Goal: Task Accomplishment & Management: Manage account settings

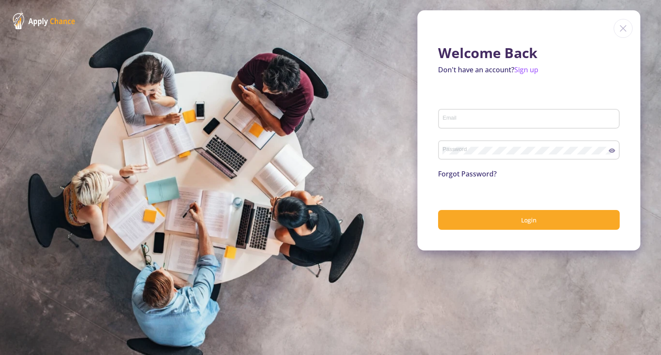
click at [550, 118] on input "Email" at bounding box center [530, 119] width 176 height 8
type input "[EMAIL_ADDRESS][DOMAIN_NAME]"
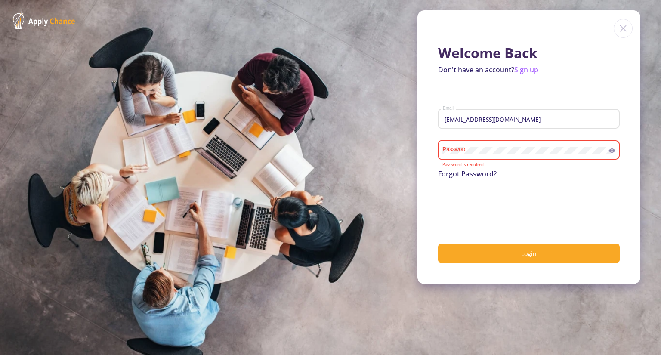
click at [462, 174] on link "Forgot Password?" at bounding box center [467, 173] width 59 height 9
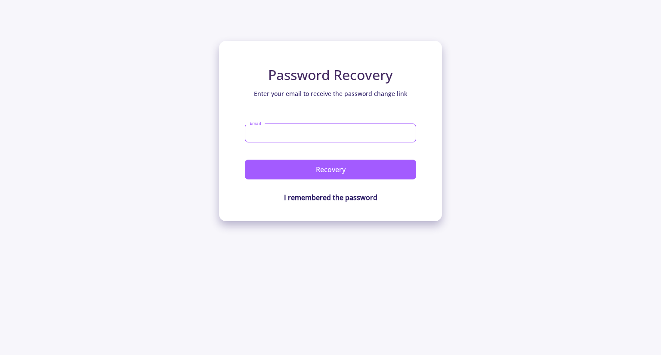
click at [313, 127] on input "Email" at bounding box center [330, 132] width 171 height 19
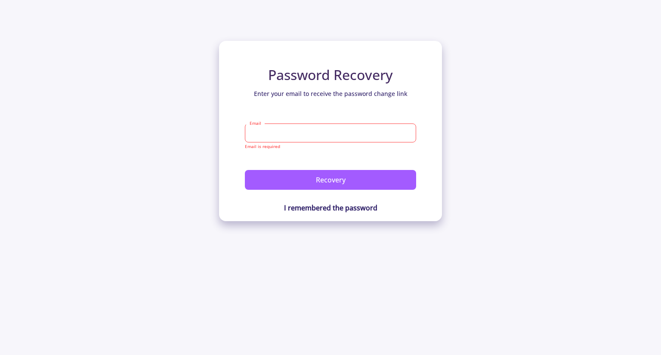
click at [340, 133] on input "Email" at bounding box center [330, 132] width 171 height 19
type input "د"
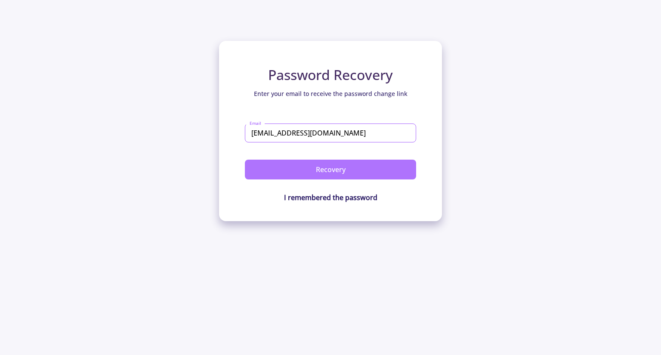
type input "[EMAIL_ADDRESS][DOMAIN_NAME]"
click at [339, 167] on button "Recovery" at bounding box center [330, 170] width 171 height 20
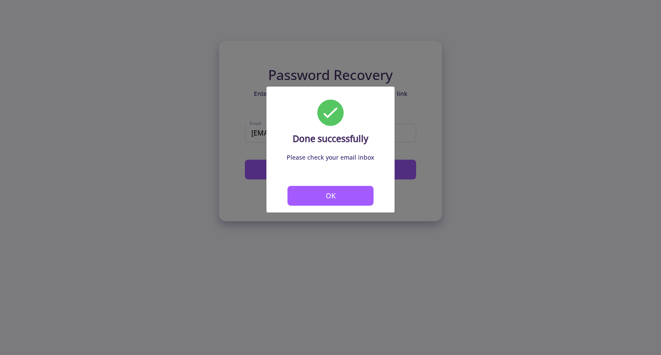
click at [346, 194] on button "OK" at bounding box center [330, 196] width 86 height 20
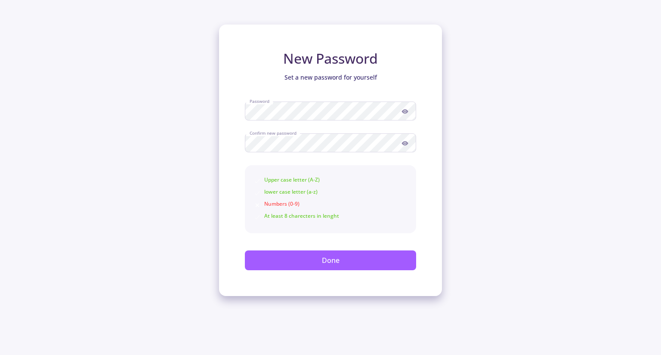
click at [407, 110] on icon at bounding box center [404, 111] width 7 height 7
click at [402, 145] on icon at bounding box center [404, 143] width 7 height 7
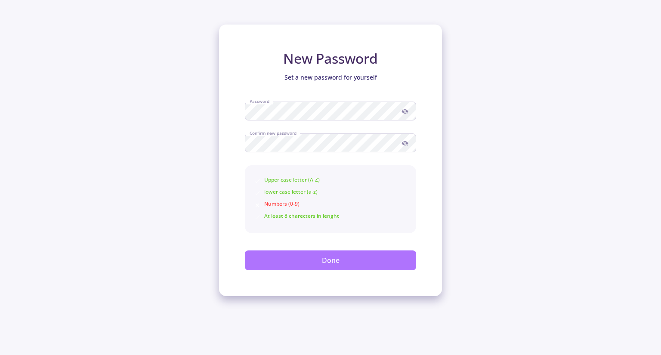
click at [369, 262] on button "Done" at bounding box center [330, 260] width 171 height 20
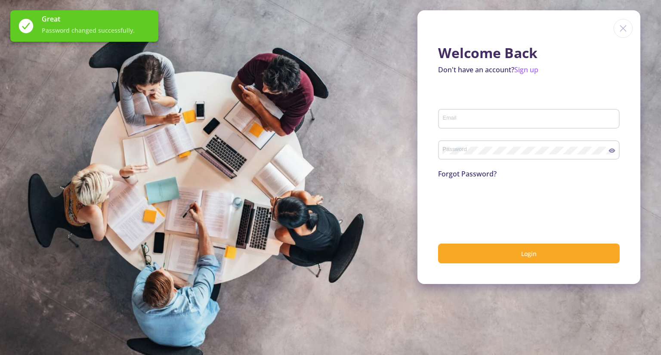
type input "[EMAIL_ADDRESS][DOMAIN_NAME]"
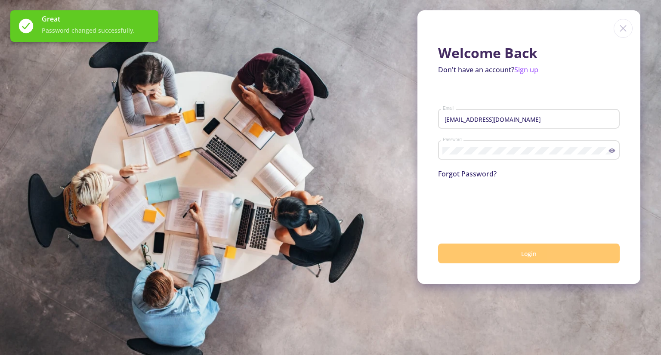
click at [530, 258] on button "Login" at bounding box center [529, 254] width 182 height 20
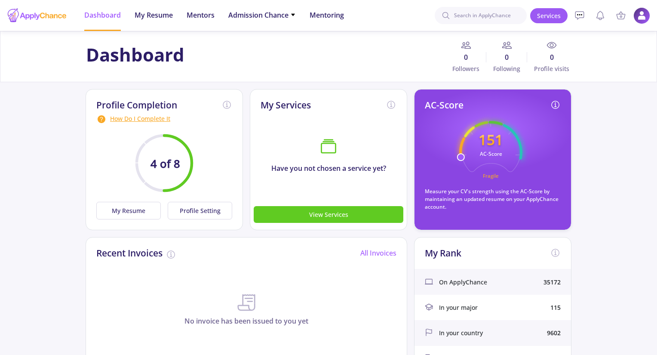
click at [639, 13] on img at bounding box center [642, 15] width 17 height 17
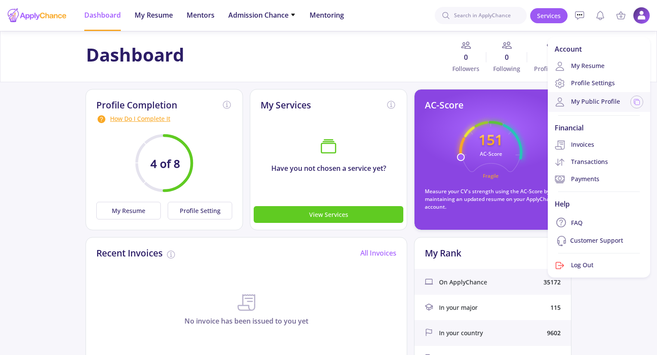
click at [601, 97] on link "My Public Profile" at bounding box center [587, 102] width 65 height 10
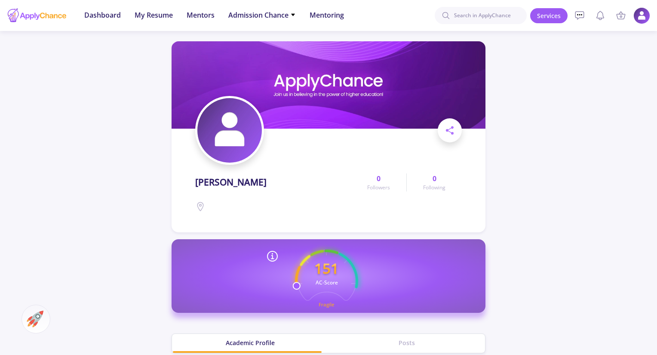
click at [639, 16] on img at bounding box center [642, 15] width 17 height 17
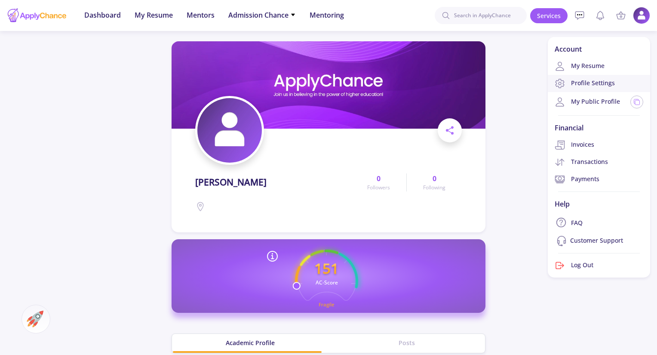
click at [596, 81] on link "Profile Settings" at bounding box center [599, 83] width 102 height 17
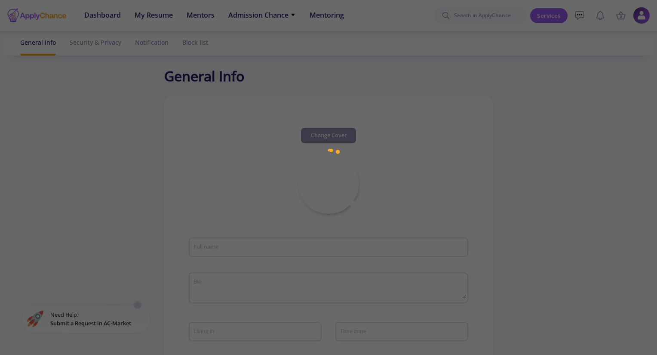
type input "[PERSON_NAME]"
type input "NegarEidi"
type input "[EMAIL_ADDRESS][DOMAIN_NAME]"
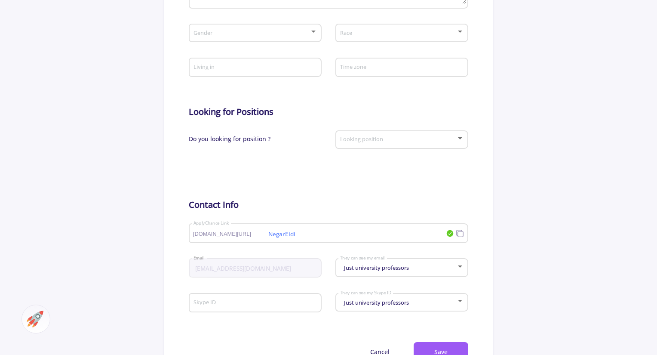
scroll to position [299, 0]
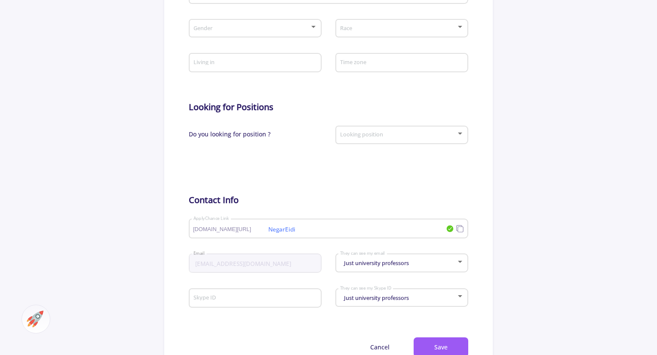
click at [432, 269] on div "Just university professors They can see my email" at bounding box center [402, 261] width 125 height 22
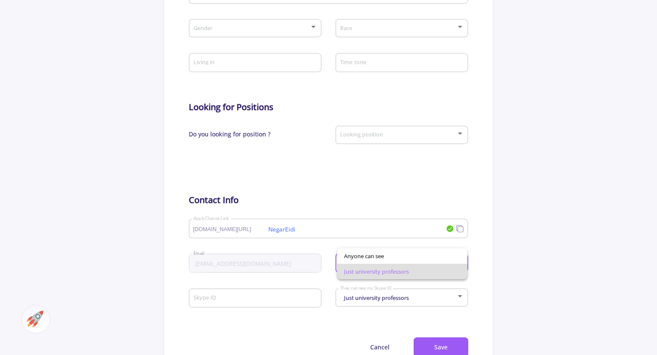
click at [509, 268] on div at bounding box center [328, 177] width 657 height 355
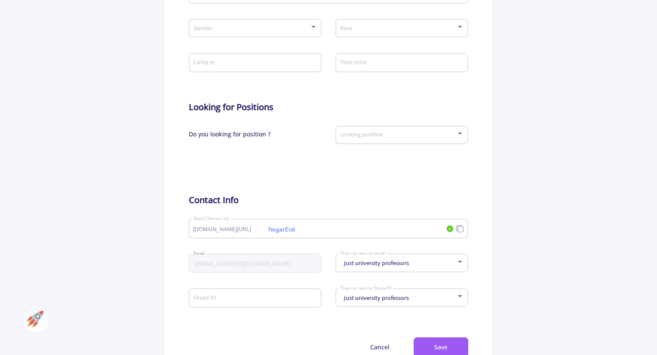
click at [417, 276] on div "Just university professors They can see my email" at bounding box center [402, 266] width 133 height 28
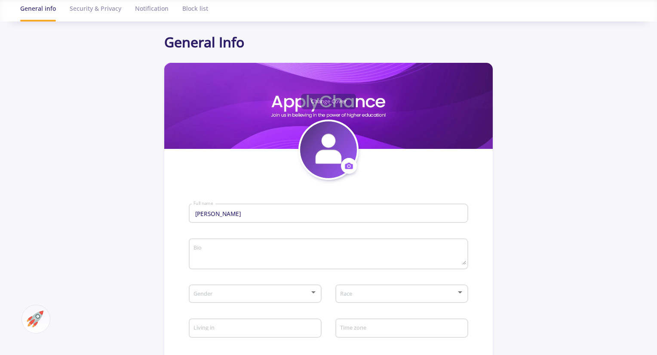
scroll to position [34, 0]
click at [98, 6] on div "Security & Privacy" at bounding box center [96, 8] width 52 height 23
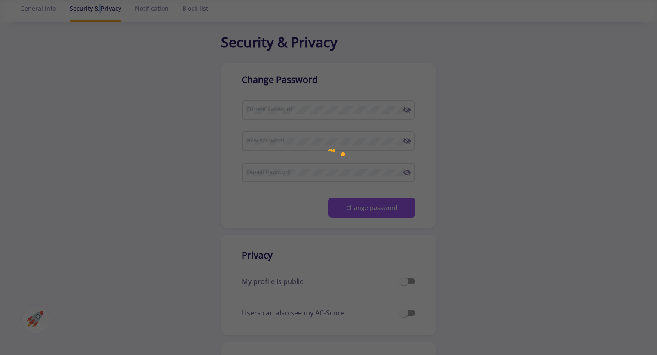
checkbox input "true"
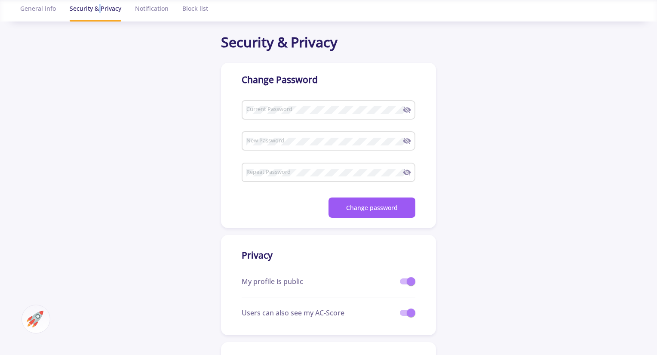
click at [412, 284] on span at bounding box center [411, 281] width 9 height 9
click at [404, 284] on input "checkbox" at bounding box center [404, 284] width 0 height 0
checkbox input "false"
click at [409, 316] on span at bounding box center [411, 312] width 9 height 9
click at [404, 316] on input "checkbox" at bounding box center [404, 316] width 0 height 0
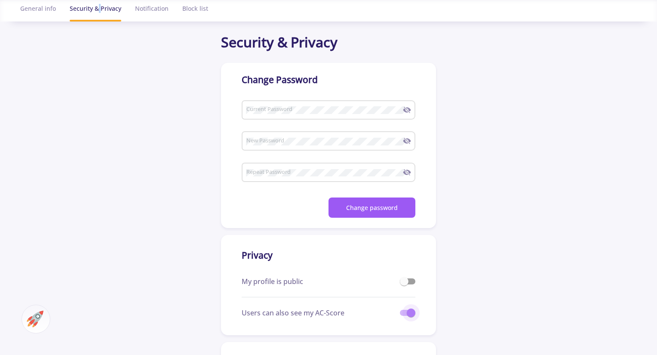
checkbox input "false"
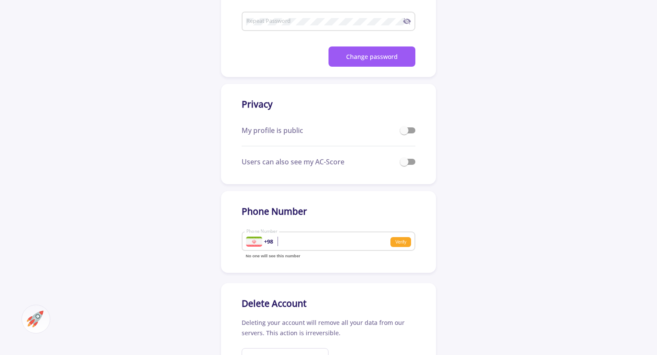
scroll to position [144, 0]
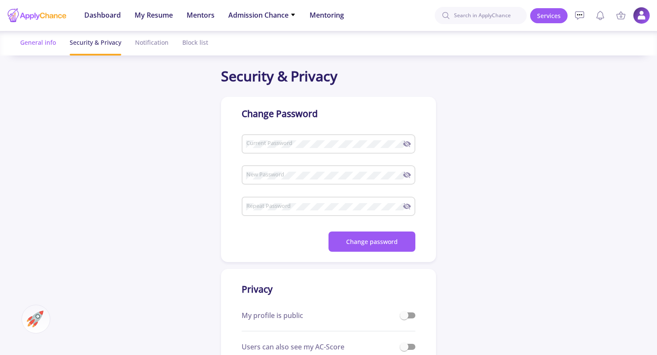
click at [35, 47] on div "General info" at bounding box center [38, 42] width 36 height 23
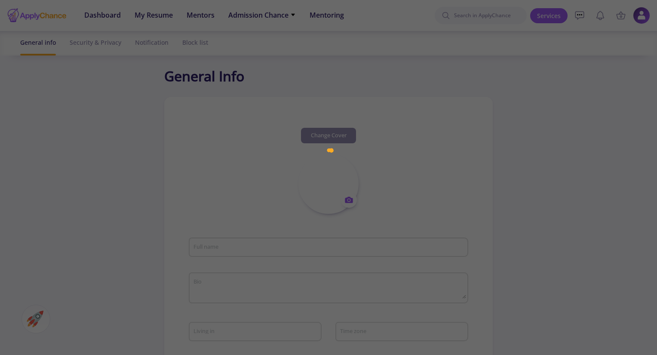
type input "[PERSON_NAME]"
type input "NegarEidi"
type input "[EMAIL_ADDRESS][DOMAIN_NAME]"
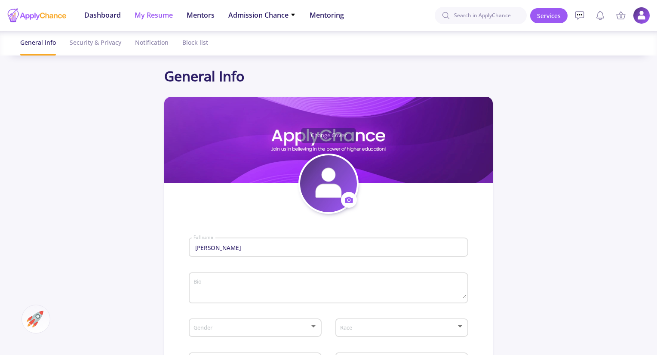
click at [160, 20] on span "My Resume" at bounding box center [154, 15] width 38 height 10
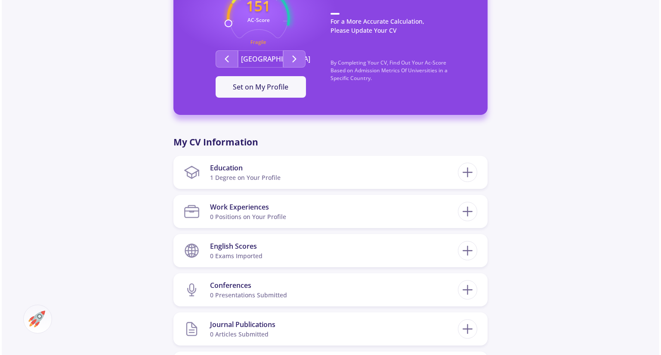
scroll to position [269, 0]
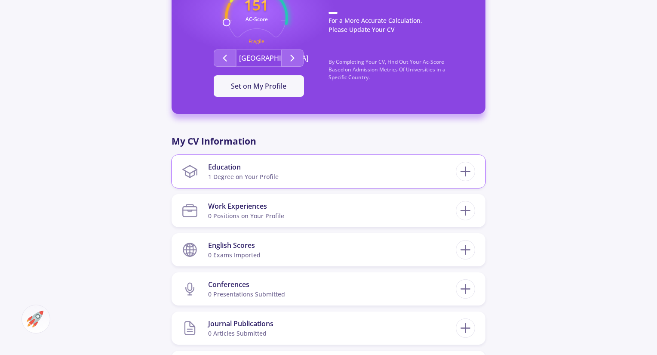
click at [376, 178] on section "Education 1 Degree on Your Profile" at bounding box center [319, 171] width 274 height 26
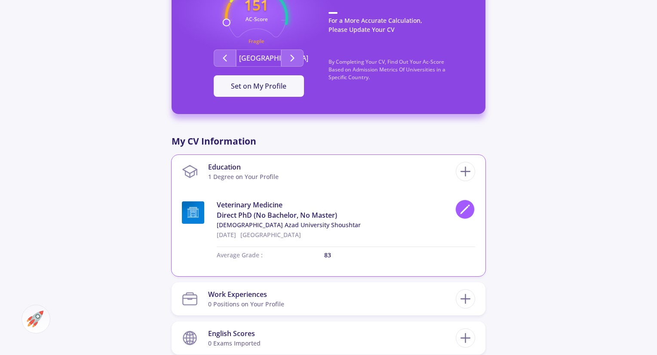
click at [464, 209] on icon at bounding box center [465, 209] width 12 height 12
type input "Veterinary Medicine"
type input "[GEOGRAPHIC_DATA]"
type input "8/7/2024"
type input "83"
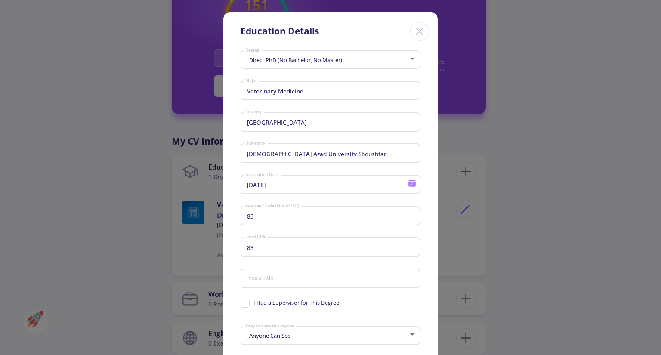
click at [353, 147] on div "Islamic Azad University Shoushtar University" at bounding box center [331, 151] width 172 height 22
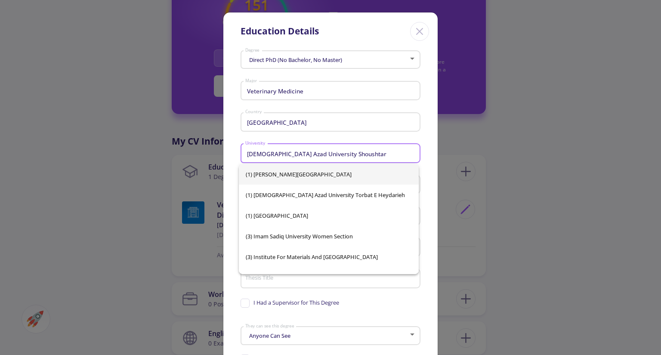
click at [351, 160] on div "Islamic Azad University Shoushtar University" at bounding box center [331, 151] width 172 height 22
click at [356, 153] on input "Islamic Azad University Shoushtar" at bounding box center [332, 154] width 174 height 8
type input "Islamic Azad University"
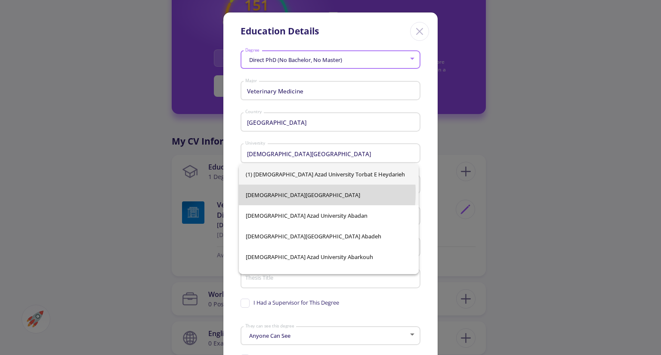
click at [285, 192] on span "Islamic Azad University" at bounding box center [329, 195] width 166 height 21
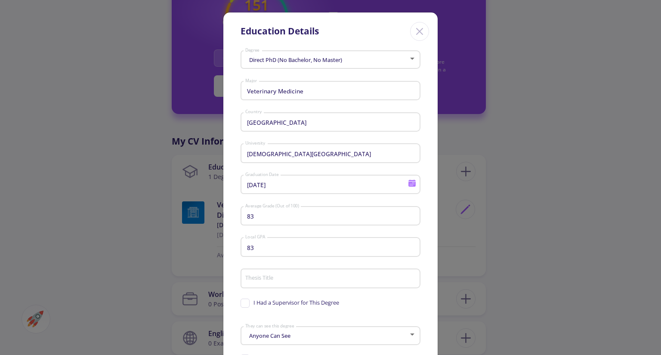
click at [348, 204] on div "83 Average Grade (Out of 100)" at bounding box center [331, 214] width 172 height 22
click at [347, 200] on div "8/7/2024 Graduation Date" at bounding box center [330, 187] width 180 height 28
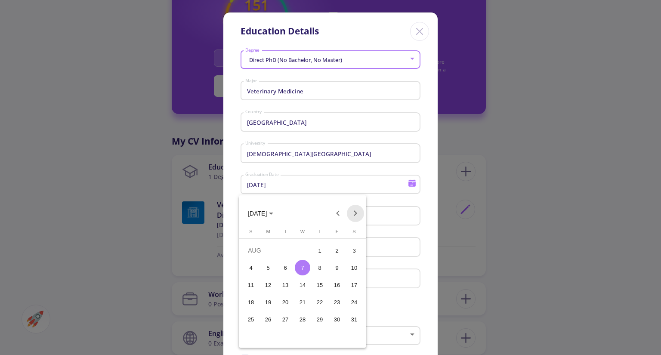
click at [358, 213] on button "Next month" at bounding box center [355, 213] width 17 height 17
click at [359, 214] on button "Next month" at bounding box center [355, 213] width 17 height 17
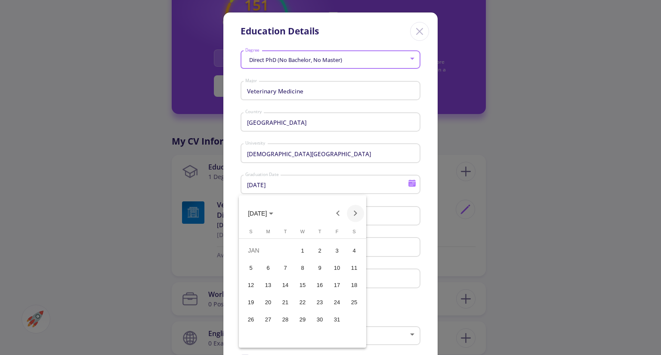
click at [359, 214] on button "Next month" at bounding box center [355, 213] width 17 height 17
click at [340, 214] on button "Previous month" at bounding box center [338, 213] width 17 height 17
click at [359, 303] on div "25" at bounding box center [353, 301] width 15 height 15
type input "1/25/2025"
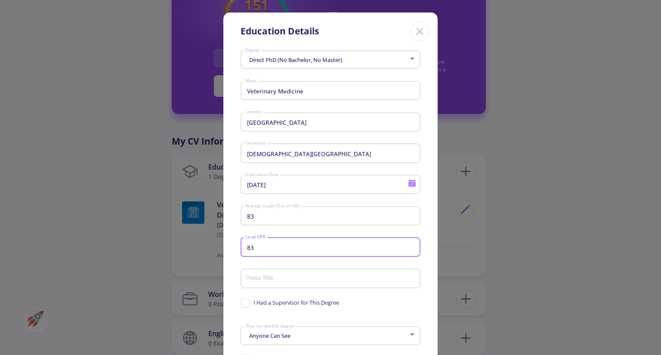
click at [271, 250] on input "83" at bounding box center [332, 248] width 174 height 8
click at [323, 248] on input "16.6" at bounding box center [332, 248] width 174 height 8
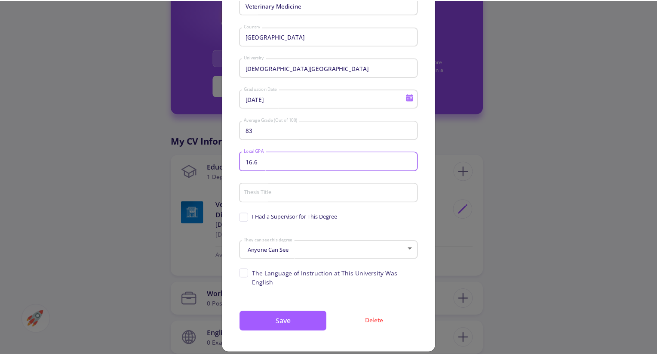
scroll to position [88, 0]
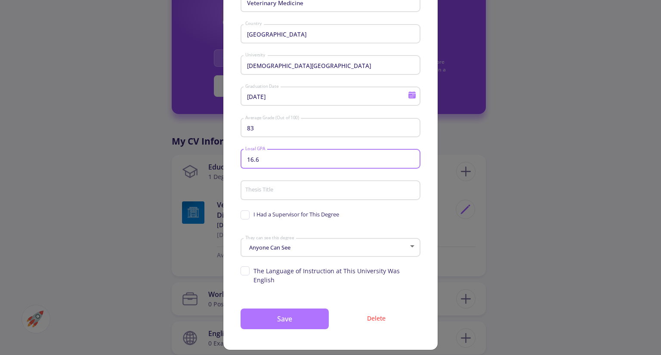
type input "16.6"
click at [308, 311] on button "Save" at bounding box center [284, 318] width 88 height 21
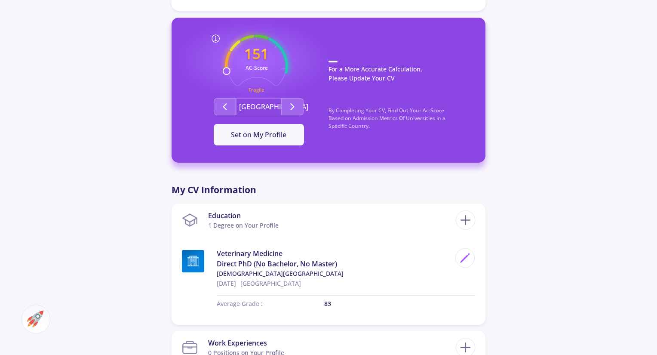
scroll to position [0, 0]
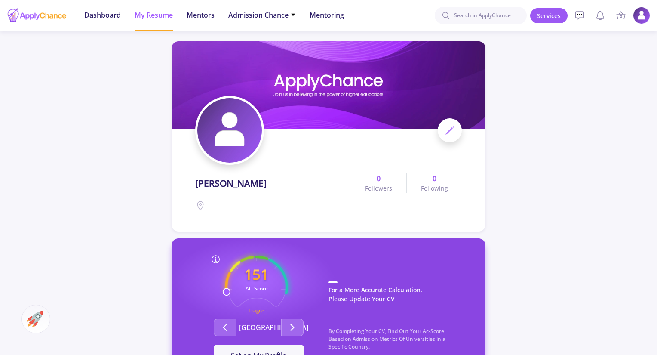
click at [444, 131] on span at bounding box center [450, 130] width 24 height 24
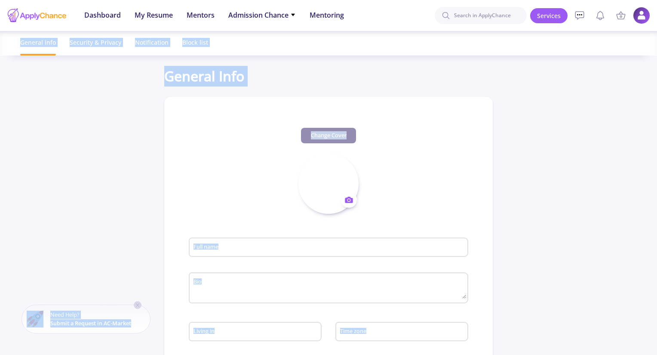
type input "[PERSON_NAME]"
type input "NegarEidi"
type input "[EMAIL_ADDRESS][DOMAIN_NAME]"
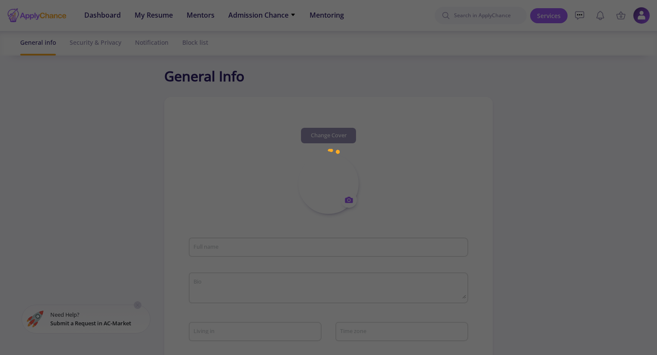
type input "[PERSON_NAME]"
type input "NegarEidi"
type input "[EMAIL_ADDRESS][DOMAIN_NAME]"
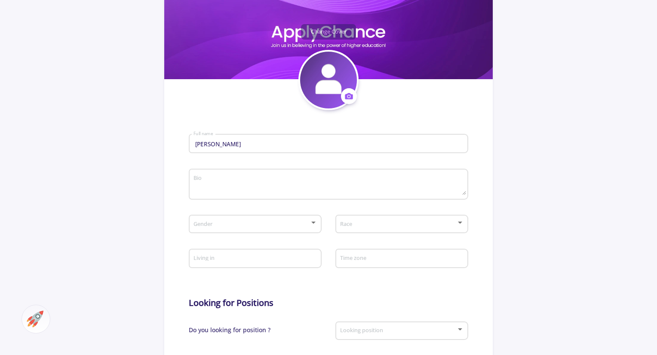
scroll to position [99, 0]
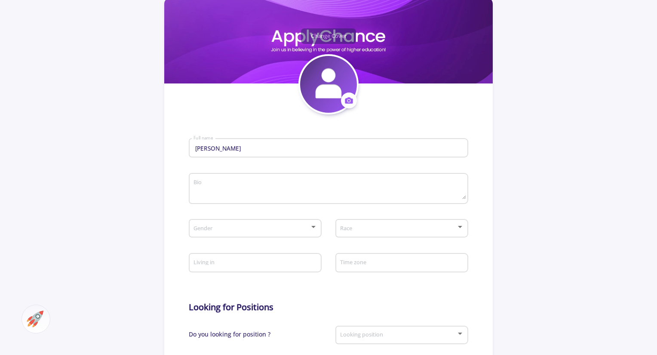
click at [304, 224] on div "Gender" at bounding box center [255, 227] width 125 height 22
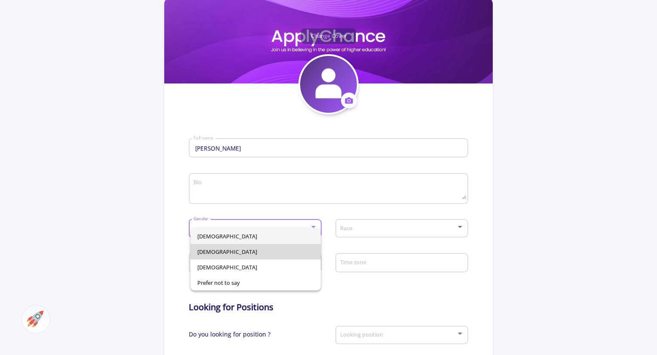
click at [233, 250] on span "[DEMOGRAPHIC_DATA]" at bounding box center [255, 251] width 117 height 15
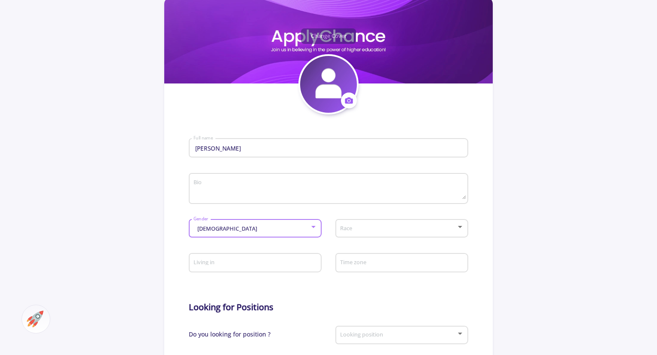
click at [429, 228] on span at bounding box center [399, 228] width 115 height 6
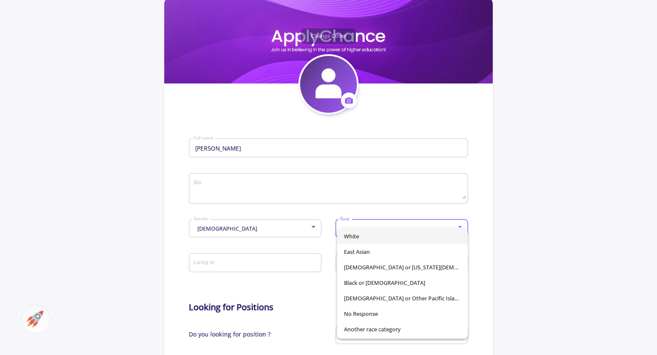
click at [504, 220] on div at bounding box center [328, 177] width 657 height 355
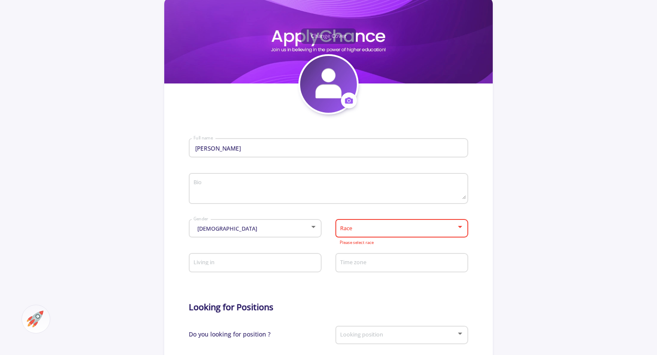
click at [504, 220] on app-general-setting "General Info Change Cover Change cover Remove cover Change photo Remove photo […" at bounding box center [328, 271] width 657 height 611
click at [358, 246] on mat-form-field "Race Please select race" at bounding box center [402, 231] width 133 height 31
click at [379, 234] on div "Race" at bounding box center [402, 227] width 125 height 22
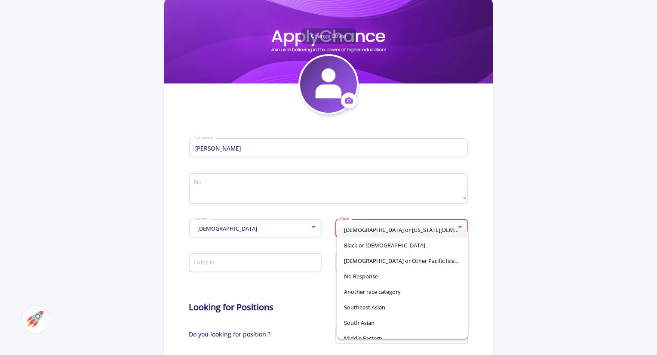
scroll to position [60, 0]
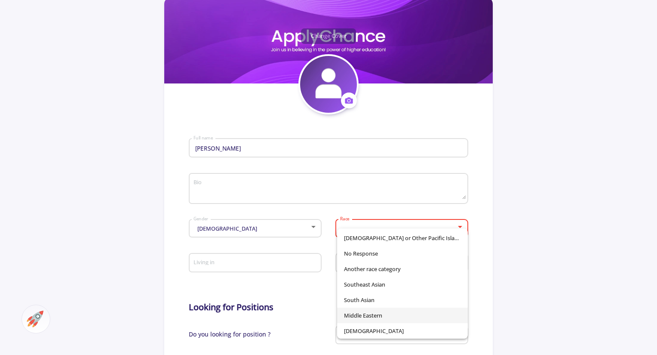
click at [393, 308] on span "Middle Eastern" at bounding box center [402, 315] width 117 height 15
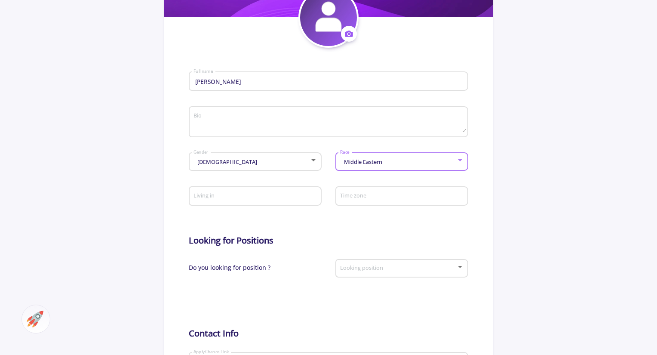
scroll to position [176, 0]
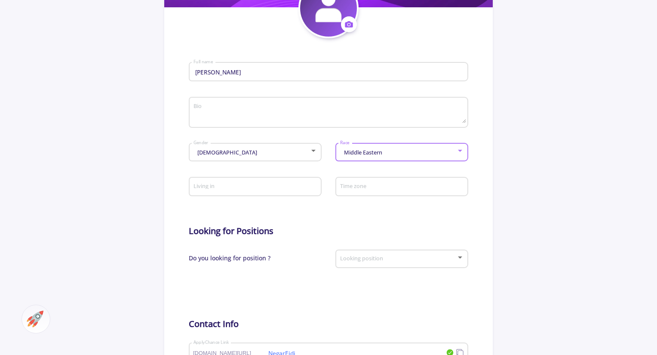
click at [298, 190] on input "Living in" at bounding box center [256, 187] width 127 height 8
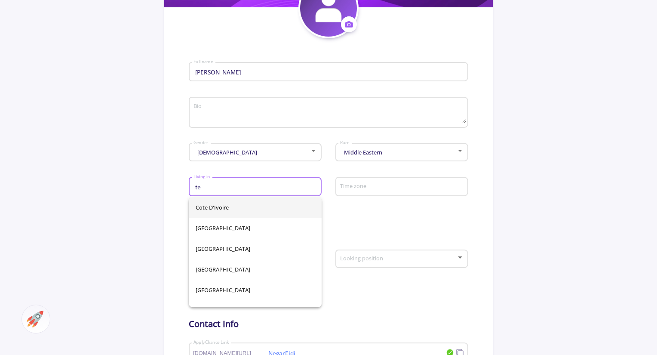
type input "t"
type input "ir"
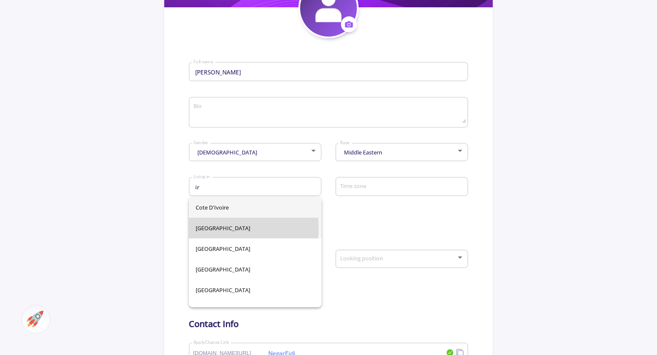
click at [207, 228] on div "Cote d'Ivoire [GEOGRAPHIC_DATA] [GEOGRAPHIC_DATA] [GEOGRAPHIC_DATA] [GEOGRAPHIC…" at bounding box center [255, 252] width 133 height 110
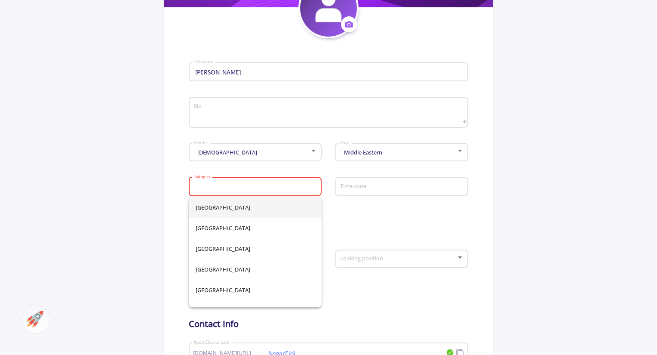
click at [256, 193] on div "Living in" at bounding box center [255, 185] width 125 height 22
click at [258, 186] on input "Living in" at bounding box center [256, 187] width 127 height 8
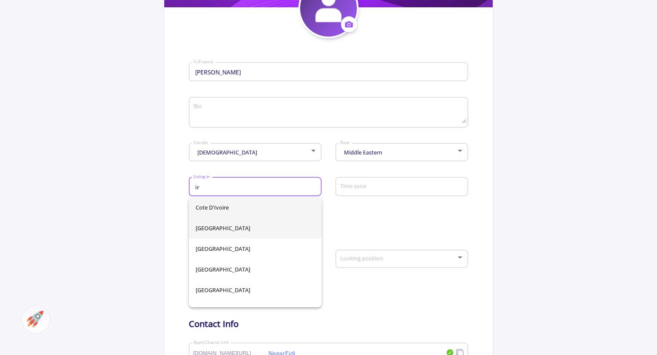
click at [212, 229] on span "[GEOGRAPHIC_DATA]" at bounding box center [255, 228] width 119 height 21
type input "[GEOGRAPHIC_DATA]"
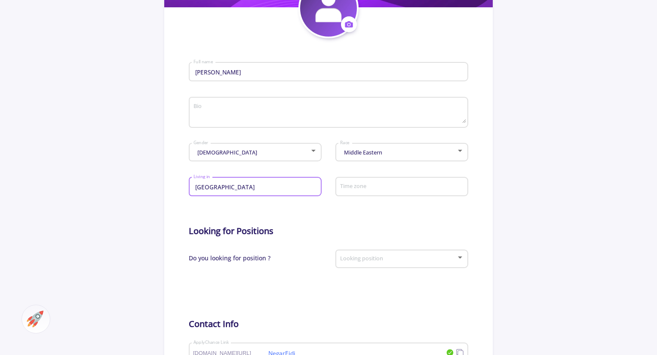
click at [418, 184] on input "Time zone" at bounding box center [403, 187] width 127 height 8
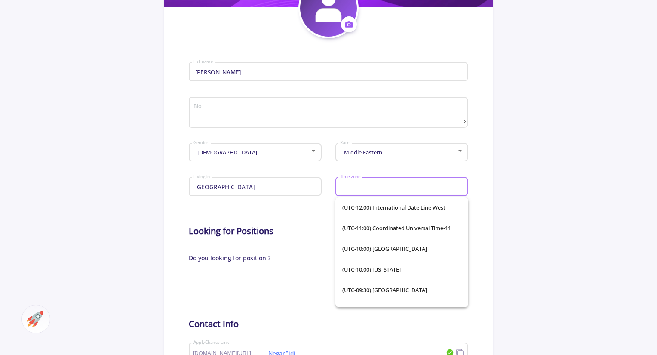
click at [416, 180] on div "Time zone" at bounding box center [402, 185] width 125 height 22
type input "i"
click at [496, 212] on app-general-setting "General Info Change Cover Change cover Remove cover Change photo Remove photo […" at bounding box center [328, 195] width 657 height 611
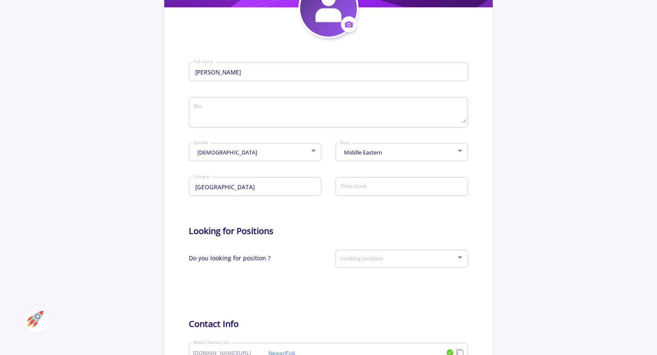
click at [416, 264] on div "Looking position" at bounding box center [402, 258] width 125 height 22
click at [316, 262] on div at bounding box center [328, 177] width 657 height 355
click at [316, 262] on div "Do you looking for position ?" at bounding box center [259, 262] width 140 height 31
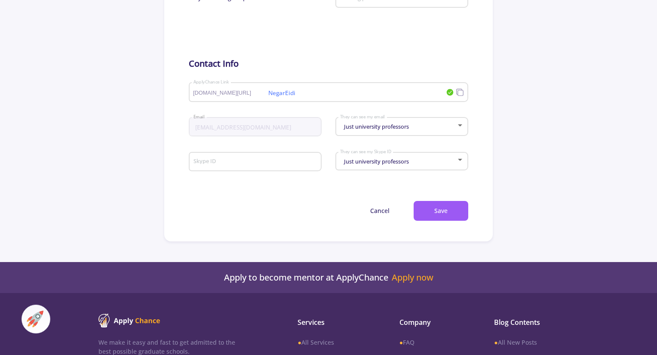
scroll to position [442, 0]
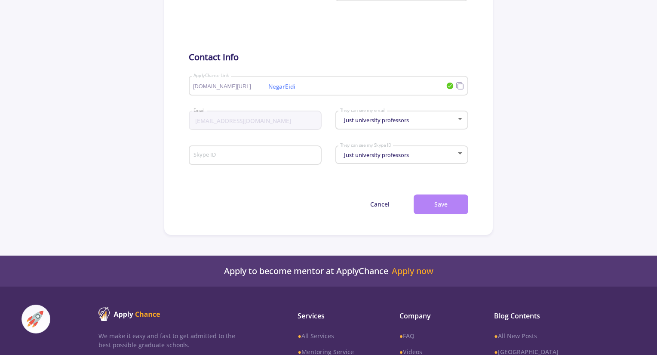
click at [444, 204] on button "Save" at bounding box center [441, 204] width 55 height 20
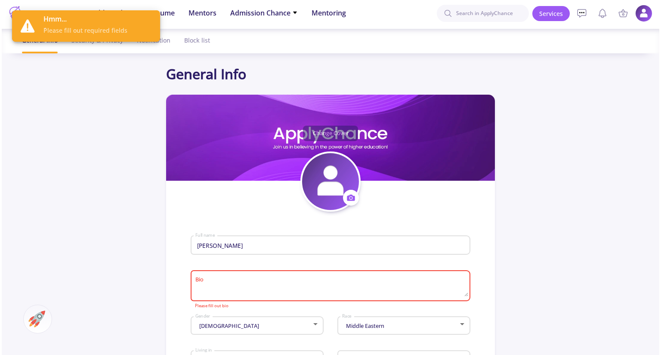
scroll to position [0, 0]
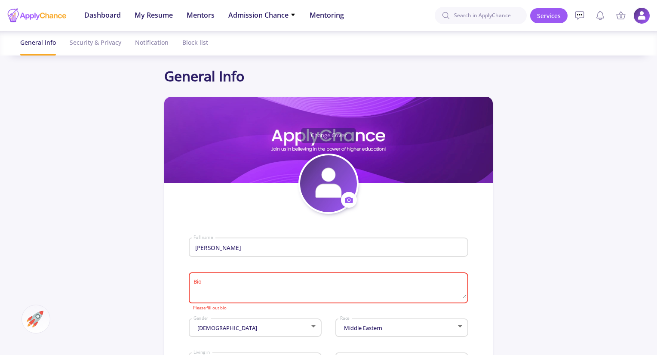
click at [640, 17] on img at bounding box center [642, 15] width 17 height 17
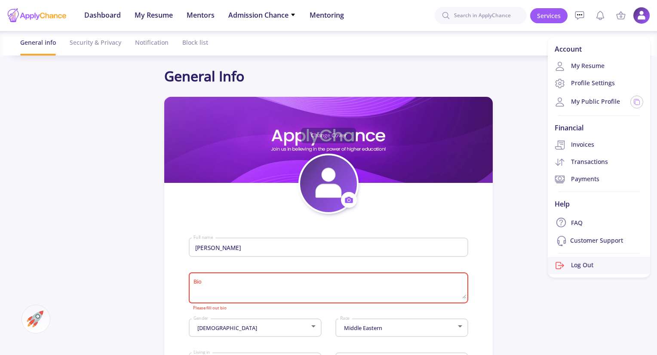
click at [601, 264] on link "Log Out" at bounding box center [599, 265] width 102 height 17
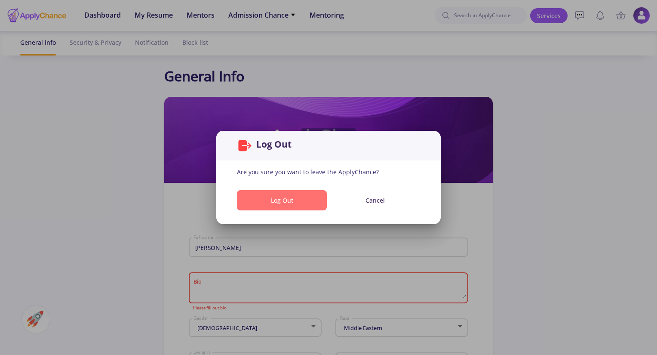
click at [290, 197] on button "Log Out" at bounding box center [282, 200] width 90 height 20
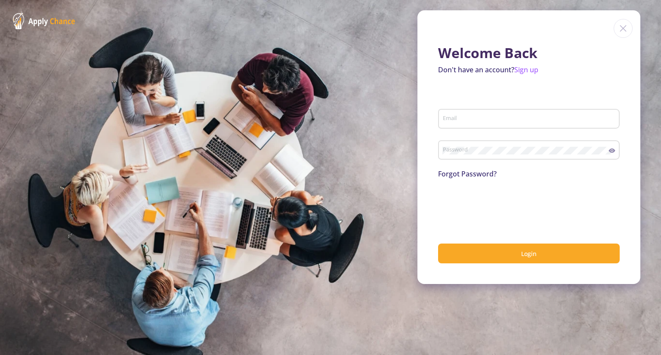
type input "[EMAIL_ADDRESS][DOMAIN_NAME]"
